Goal: Find contact information: Find contact information

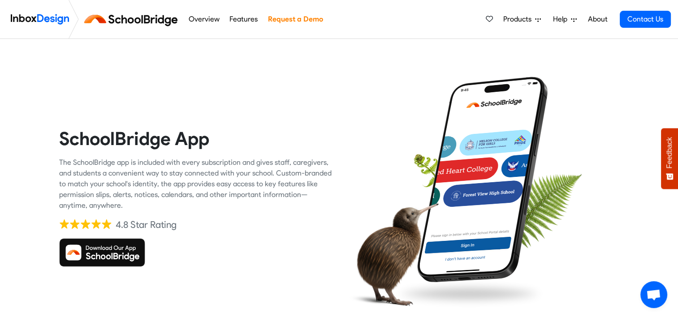
click at [407, 147] on div at bounding box center [482, 197] width 273 height 273
click at [337, 91] on div "SchoolBridge App The SchoolBridge app is included with every subscription and g…" at bounding box center [195, 197] width 287 height 273
click at [563, 53] on div "SchoolBridge App The SchoolBridge app is included with every subscription and g…" at bounding box center [339, 197] width 678 height 316
click at [660, 23] on link "Contact Us" at bounding box center [645, 19] width 51 height 17
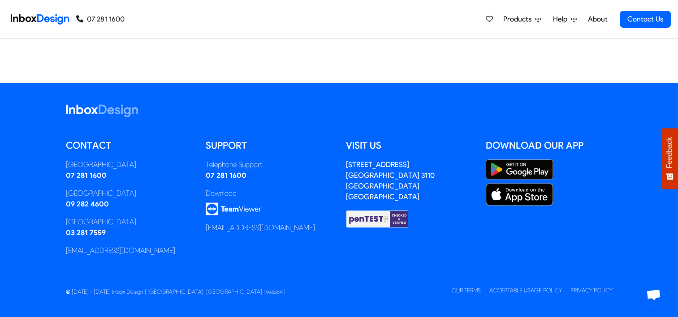
scroll to position [648, 0]
